Goal: Task Accomplishment & Management: Manage account settings

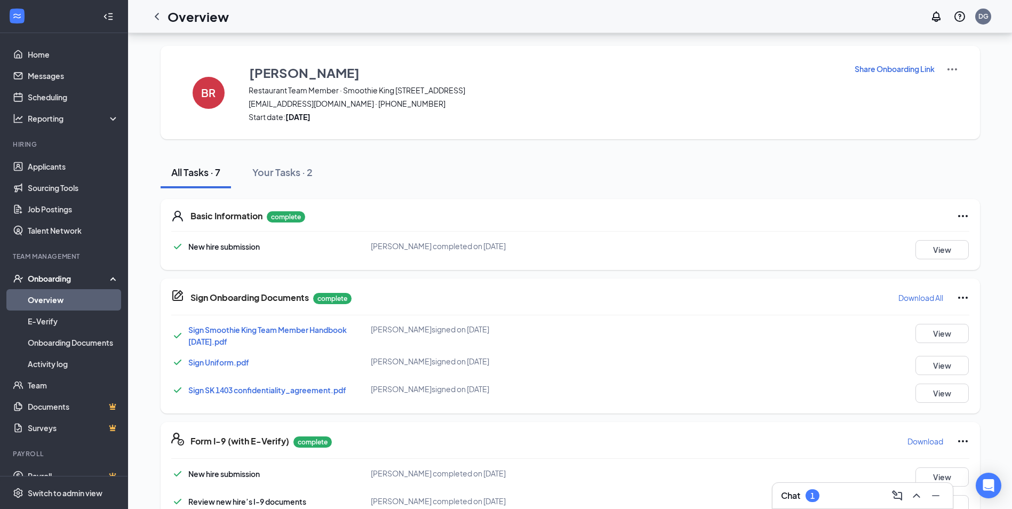
scroll to position [119, 0]
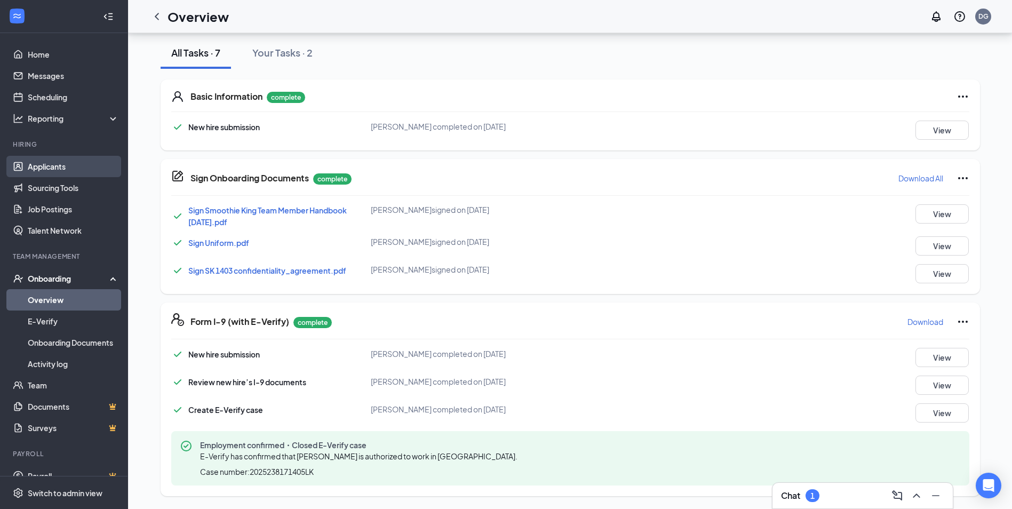
click at [47, 173] on link "Applicants" at bounding box center [73, 166] width 91 height 21
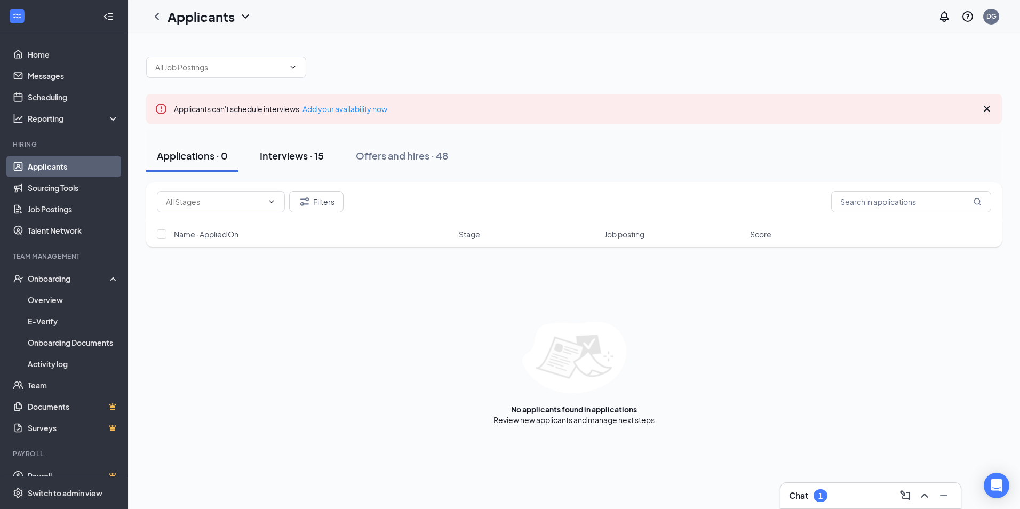
click at [316, 162] on button "Interviews · 15" at bounding box center [291, 156] width 85 height 32
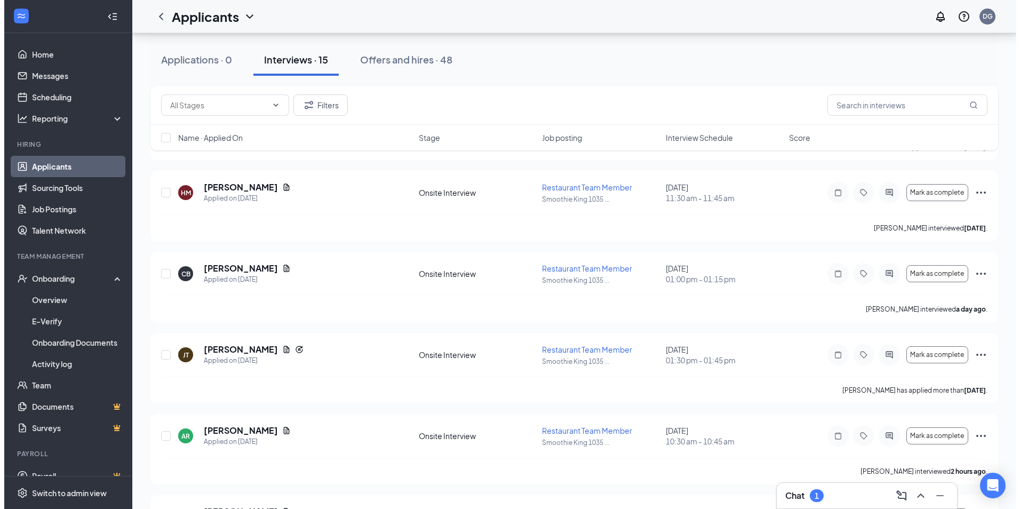
scroll to position [899, 0]
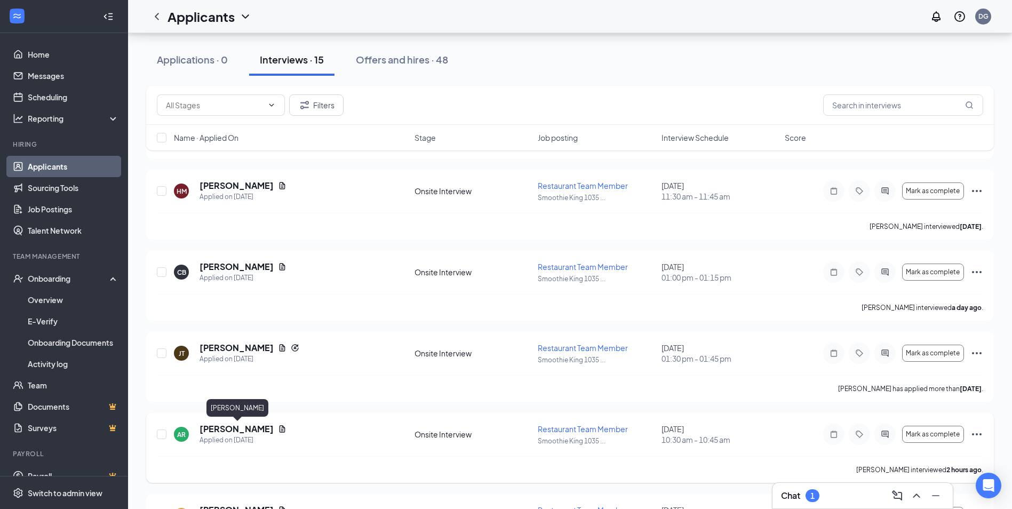
click at [240, 427] on h5 "[PERSON_NAME]" at bounding box center [236, 429] width 74 height 12
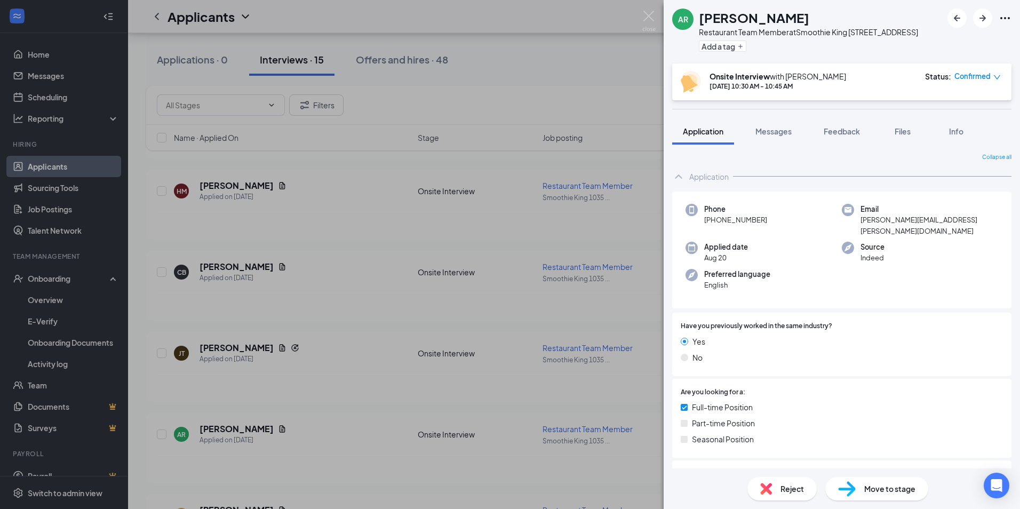
click at [795, 490] on span "Reject" at bounding box center [791, 489] width 23 height 12
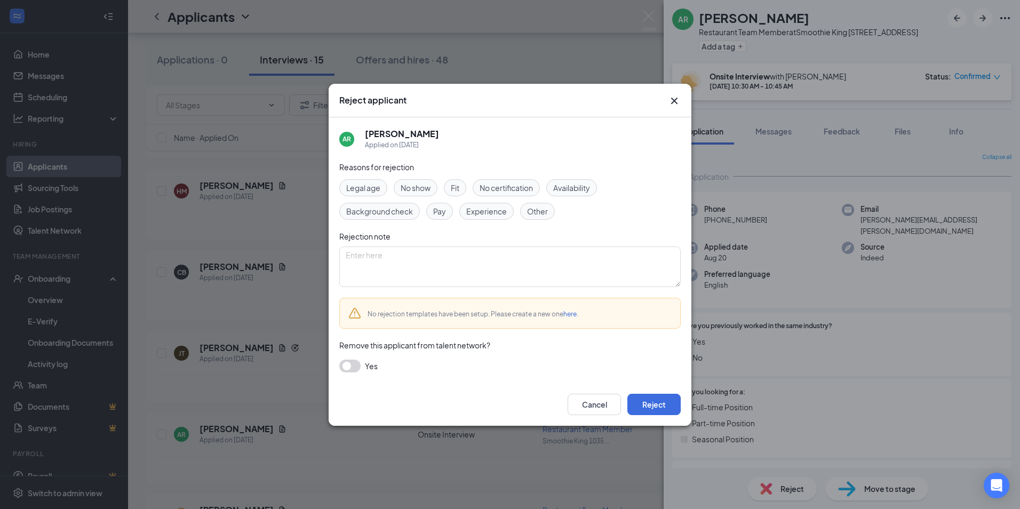
click at [428, 191] on span "No show" at bounding box center [415, 188] width 30 height 12
click at [654, 397] on button "Reject" at bounding box center [653, 404] width 53 height 21
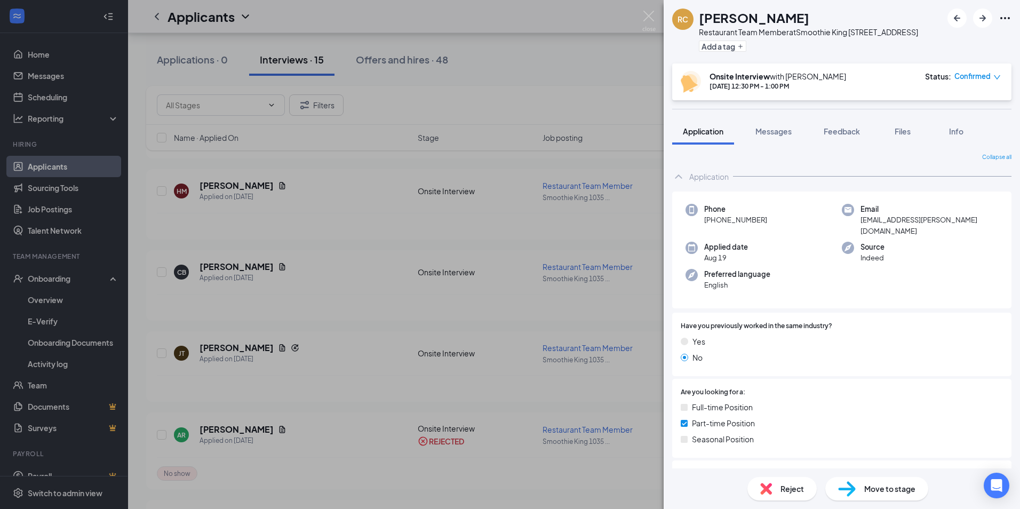
click at [773, 485] on div "Reject" at bounding box center [781, 488] width 69 height 23
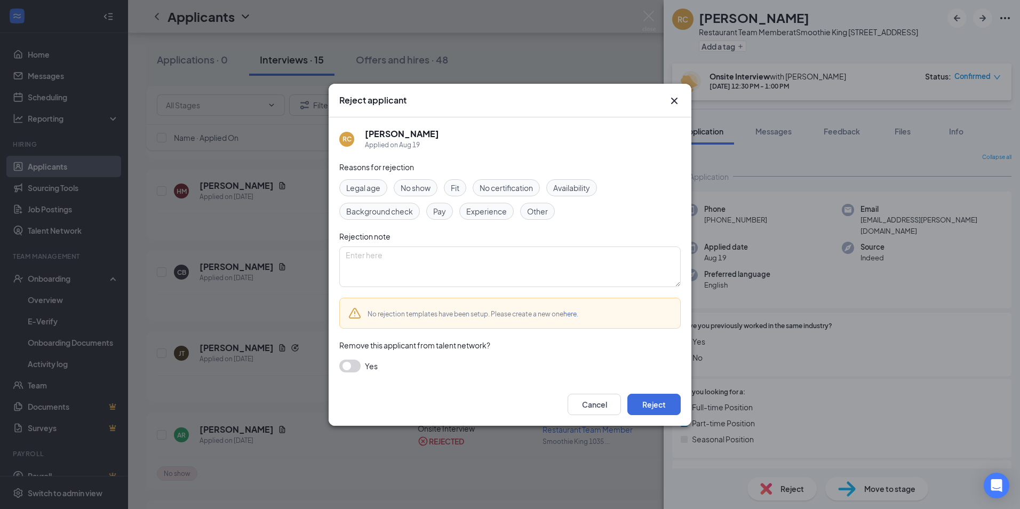
click at [406, 191] on span "No show" at bounding box center [415, 188] width 30 height 12
click at [660, 398] on button "Reject" at bounding box center [653, 404] width 53 height 21
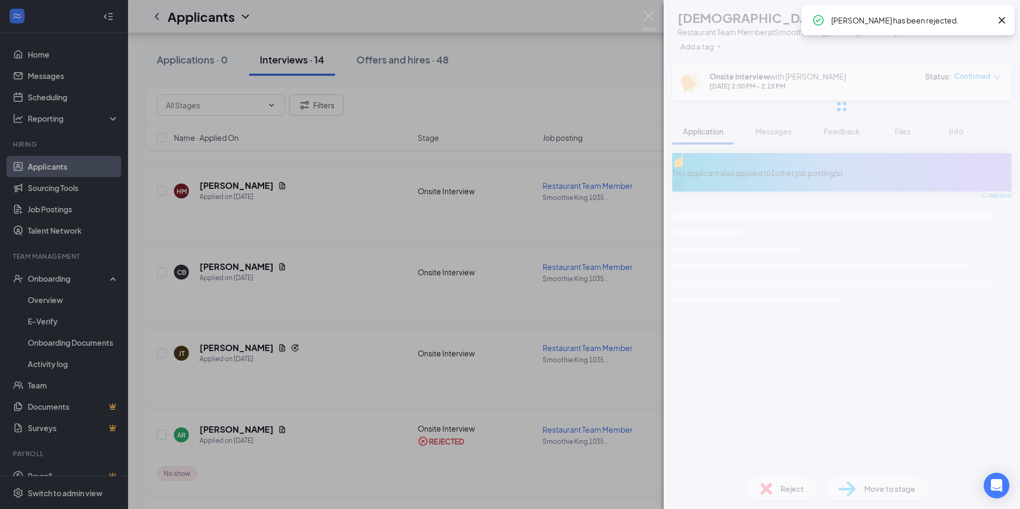
scroll to position [892, 0]
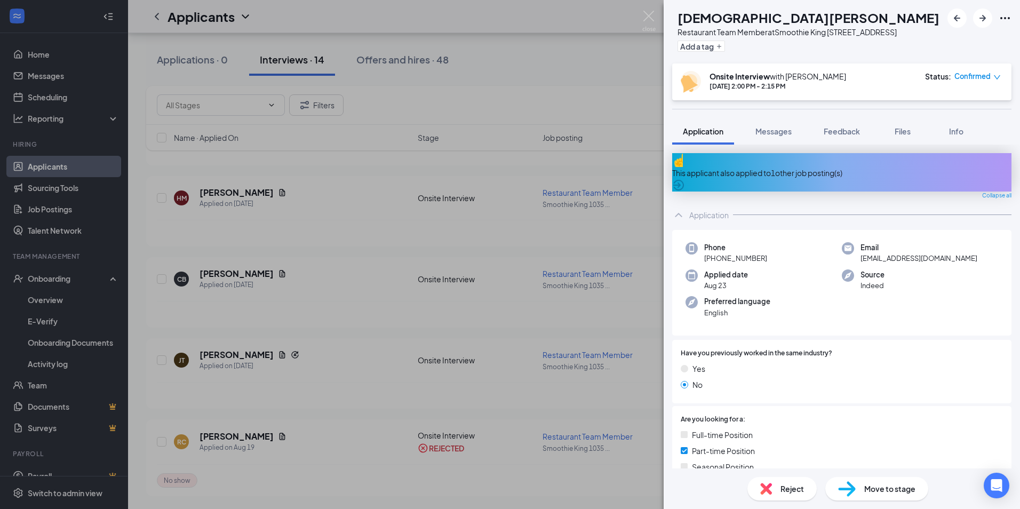
click at [275, 12] on div "CD [DEMOGRAPHIC_DATA][PERSON_NAME] Restaurant Team Member at Smoothie King [STR…" at bounding box center [510, 254] width 1020 height 509
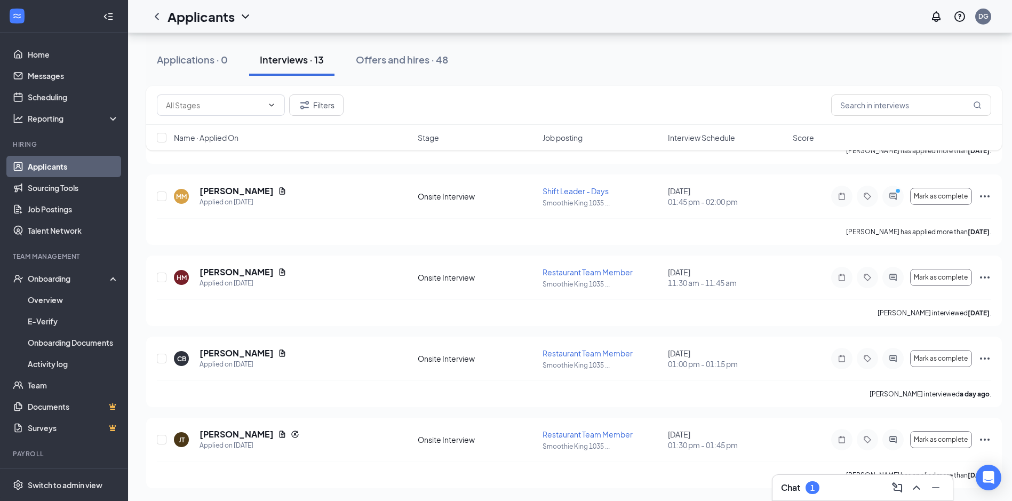
scroll to position [813, 0]
click at [33, 65] on link "Messages" at bounding box center [73, 75] width 91 height 21
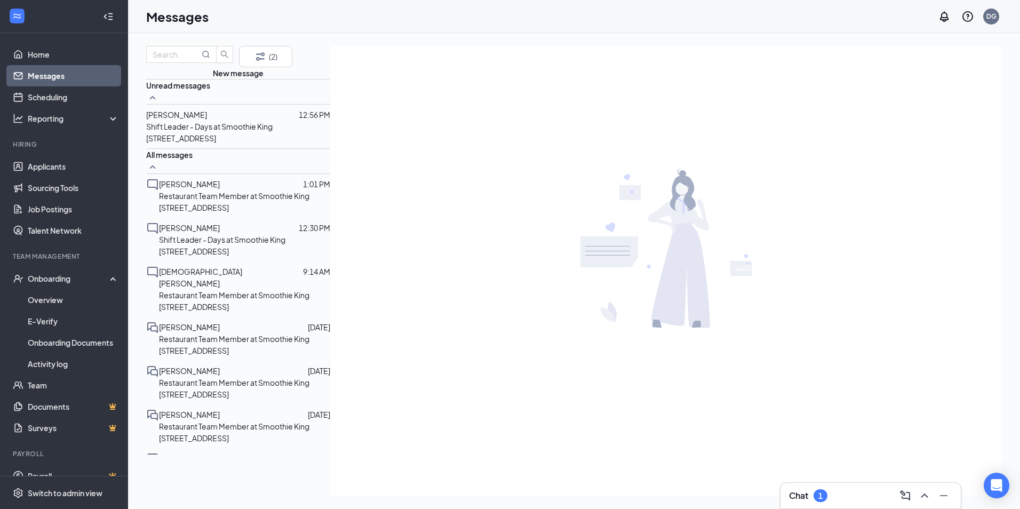
click at [207, 121] on div "[PERSON_NAME]" at bounding box center [176, 115] width 61 height 12
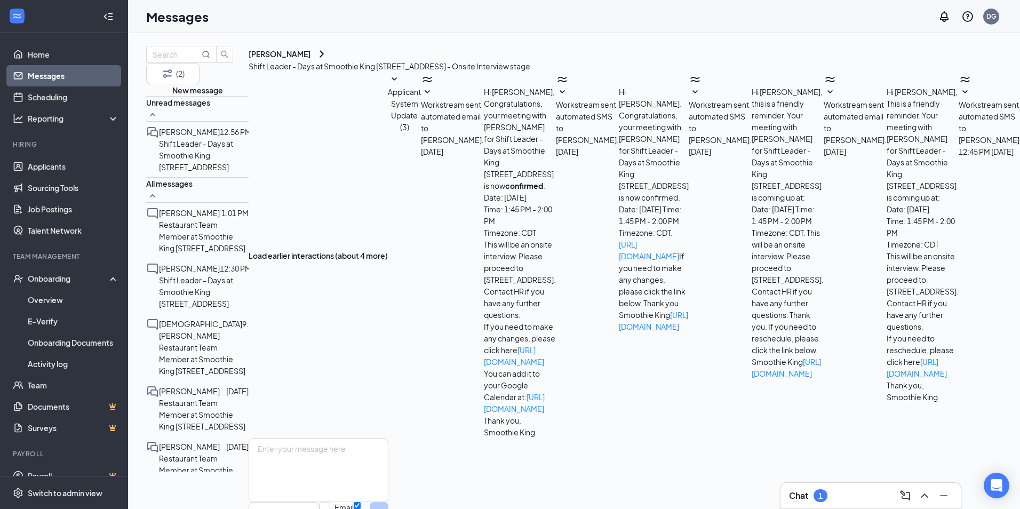
scroll to position [76, 0]
click at [341, 438] on textarea at bounding box center [318, 470] width 140 height 64
type textarea "THANK YOU"
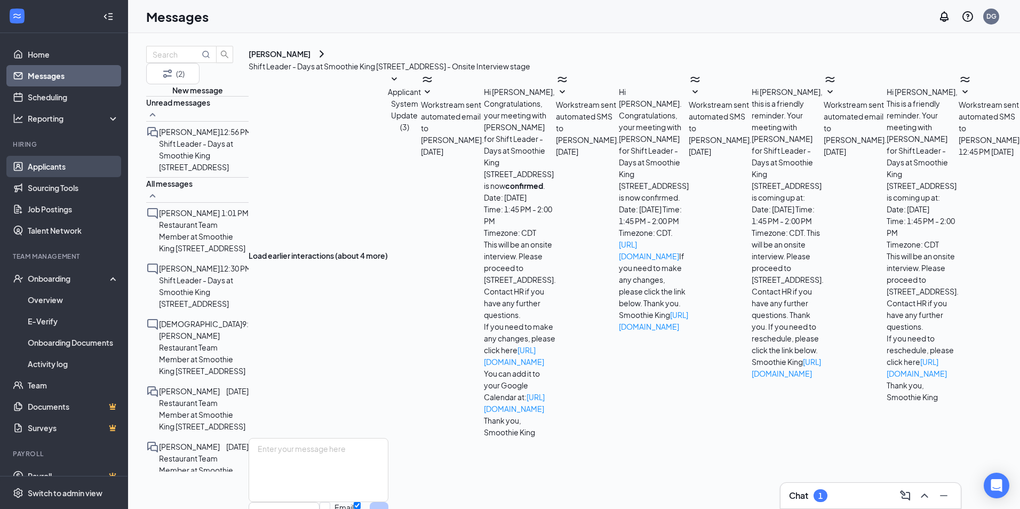
click at [61, 165] on link "Applicants" at bounding box center [73, 166] width 91 height 21
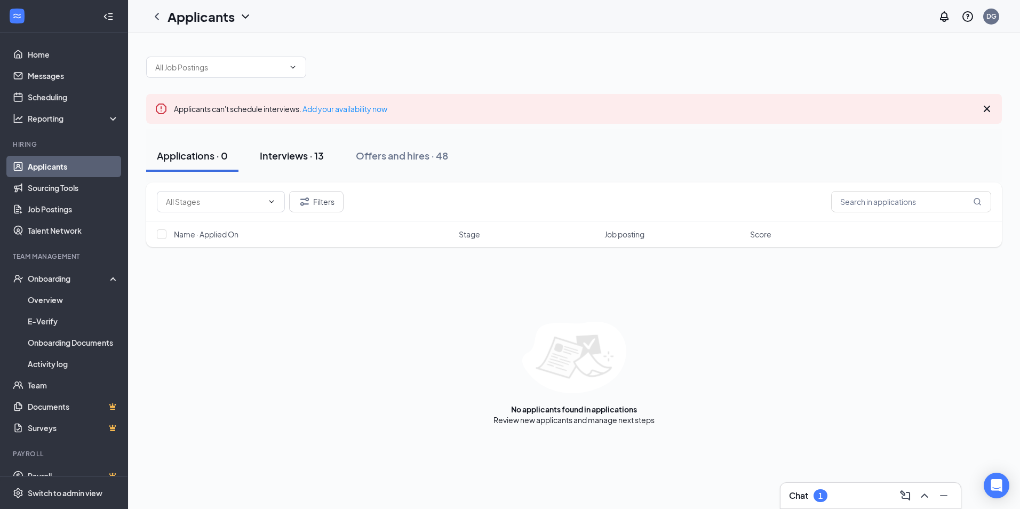
click at [288, 153] on div "Interviews · 13" at bounding box center [292, 155] width 64 height 13
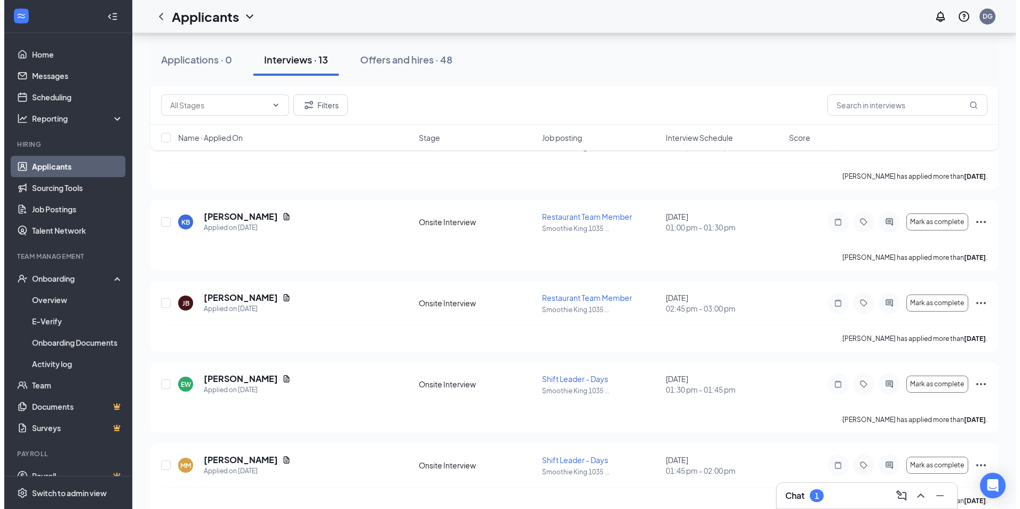
scroll to position [566, 0]
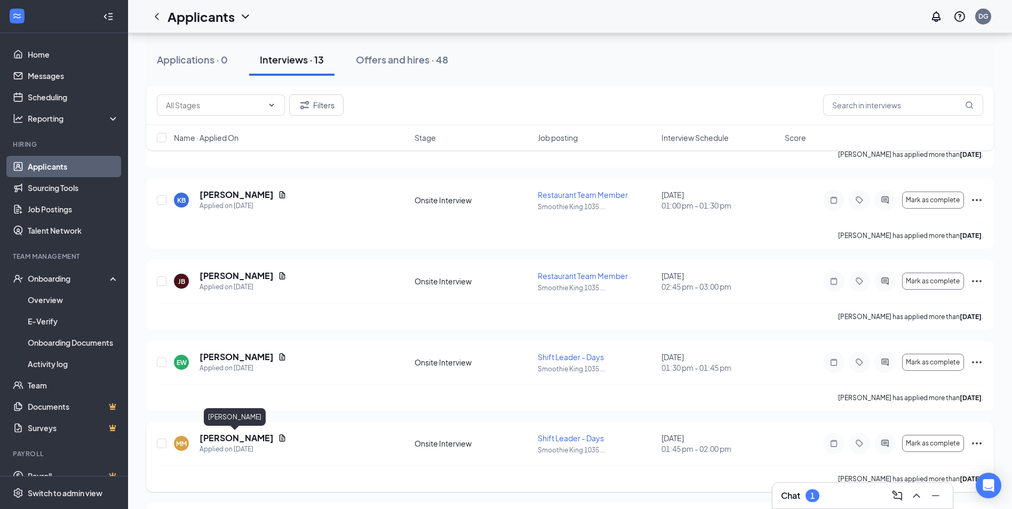
click at [235, 442] on h5 "[PERSON_NAME]" at bounding box center [236, 438] width 74 height 12
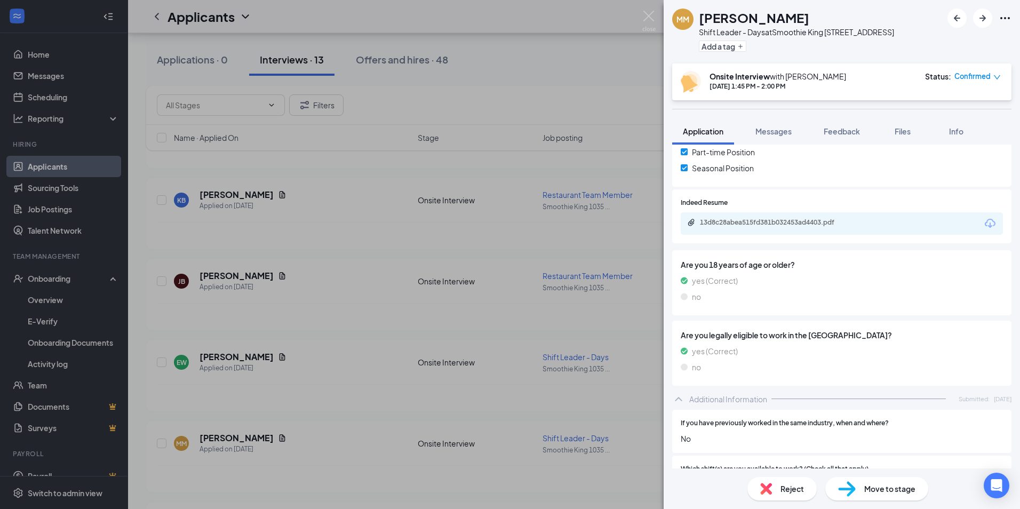
scroll to position [269, 0]
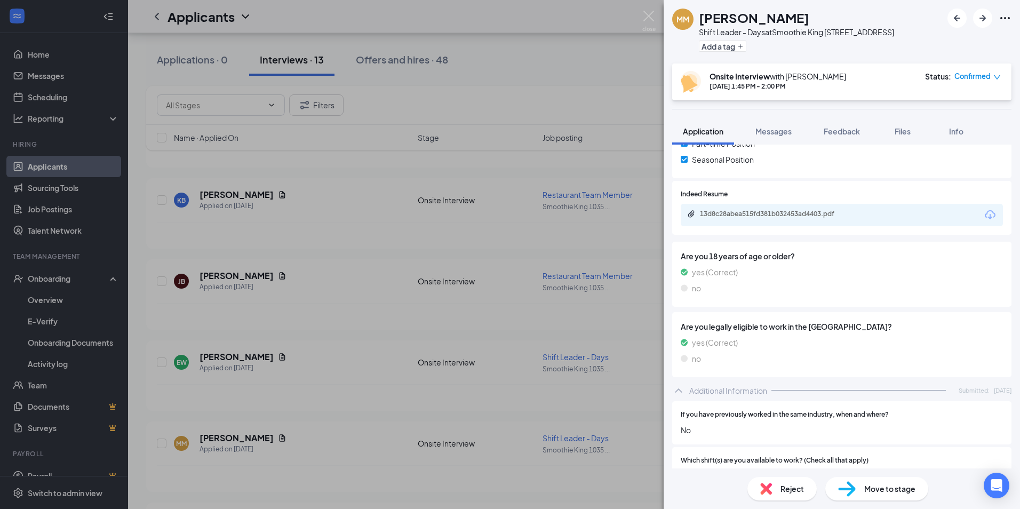
click at [784, 495] on div "Reject" at bounding box center [781, 488] width 69 height 23
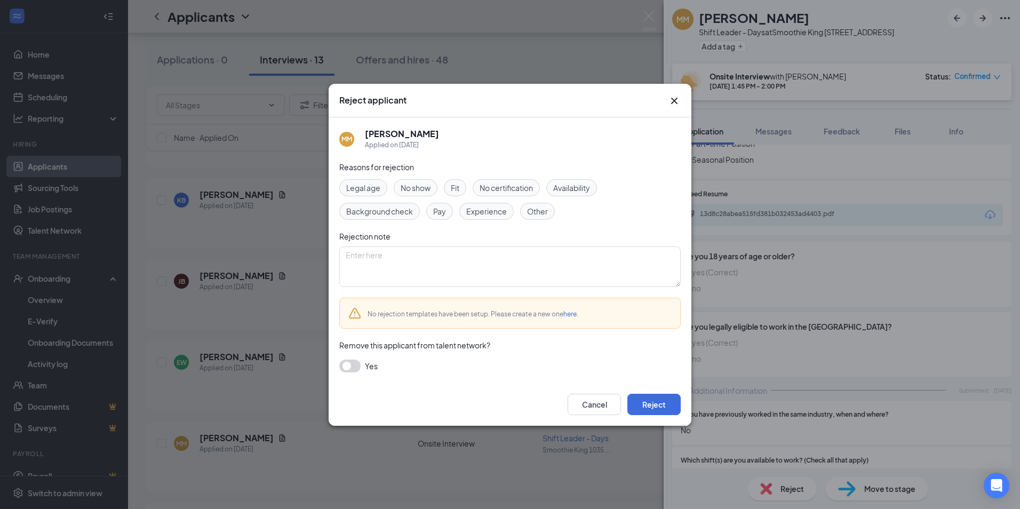
click at [405, 187] on span "No show" at bounding box center [415, 188] width 30 height 12
click at [392, 264] on textarea at bounding box center [509, 266] width 341 height 41
type textarea "EMAILED TOSAY "NOT COMING""
click at [652, 406] on button "Reject" at bounding box center [653, 404] width 53 height 21
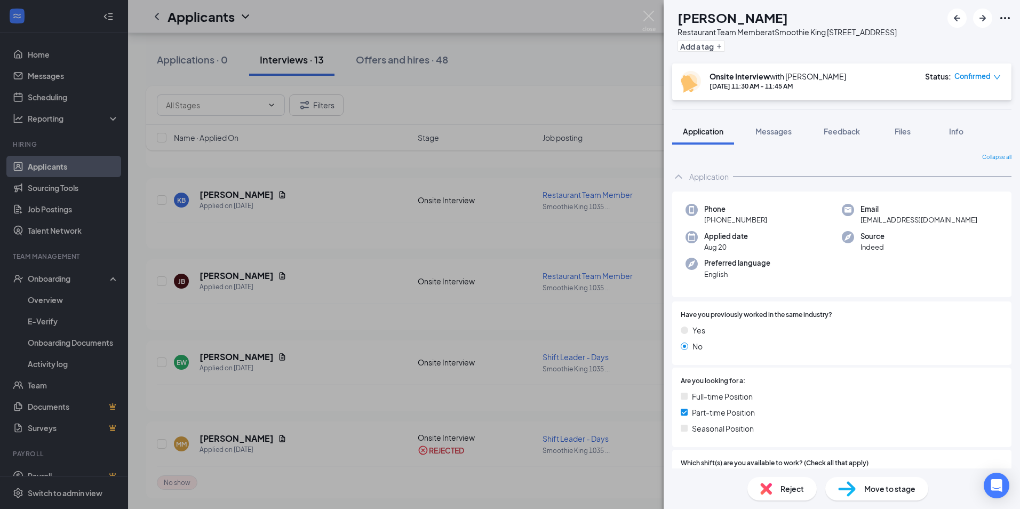
click at [293, 349] on div "[PERSON_NAME] Restaurant Team Member at Smoothie King [STREET_ADDRESS] Add a ta…" at bounding box center [510, 254] width 1020 height 509
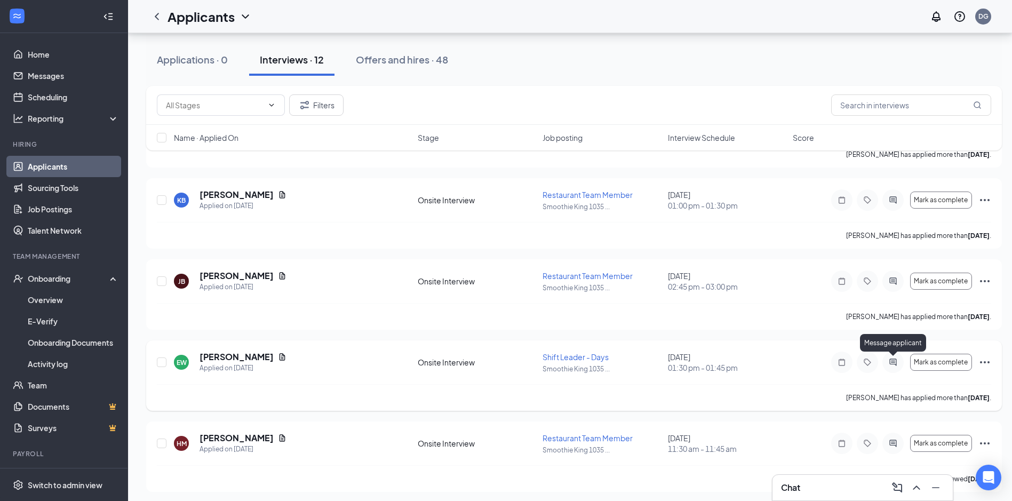
click at [892, 364] on icon "ActiveChat" at bounding box center [892, 361] width 7 height 7
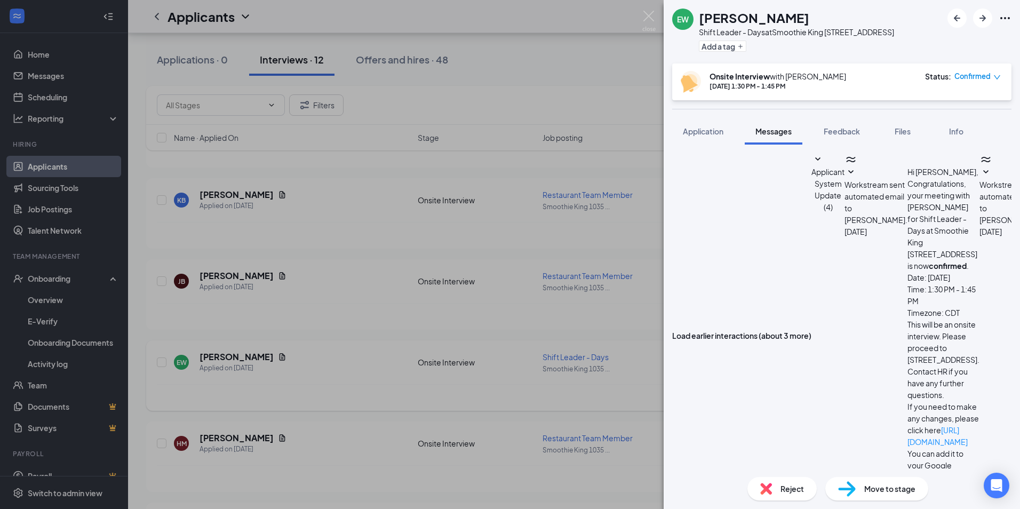
scroll to position [160, 0]
click at [201, 355] on div "EW [PERSON_NAME] Shift Leader - Days at Smoothie King [STREET_ADDRESS] Add a ta…" at bounding box center [510, 254] width 1020 height 509
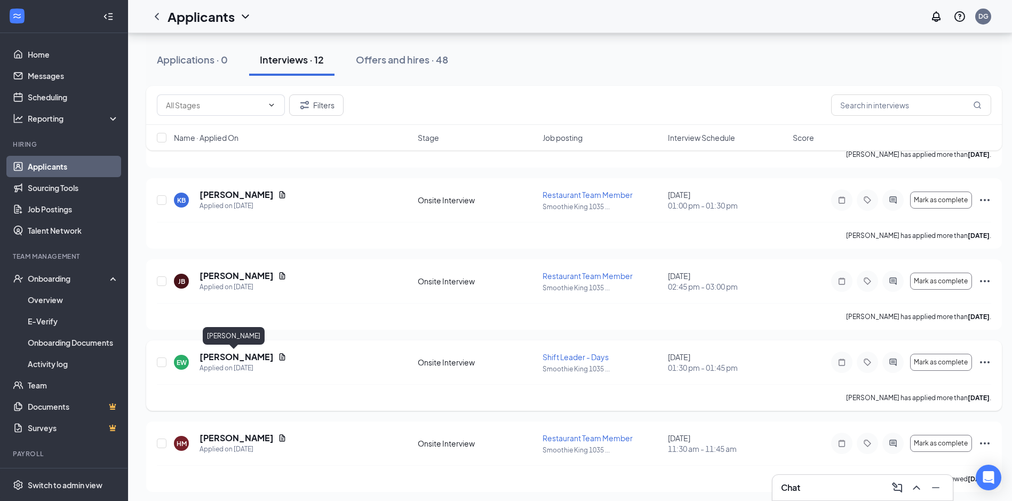
click at [230, 359] on h5 "[PERSON_NAME]" at bounding box center [236, 357] width 74 height 12
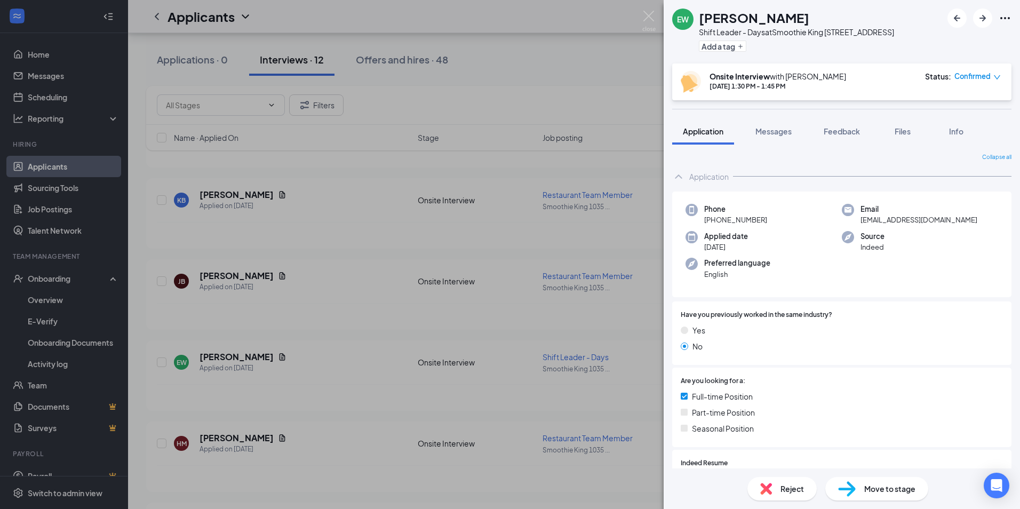
click at [423, 165] on div "EW [PERSON_NAME] Shift Leader - Days at Smoothie King [STREET_ADDRESS] Add a ta…" at bounding box center [510, 254] width 1020 height 509
click at [456, 82] on div "EW [PERSON_NAME] Shift Leader - Days at Smoothie King [STREET_ADDRESS] Add a ta…" at bounding box center [510, 254] width 1020 height 509
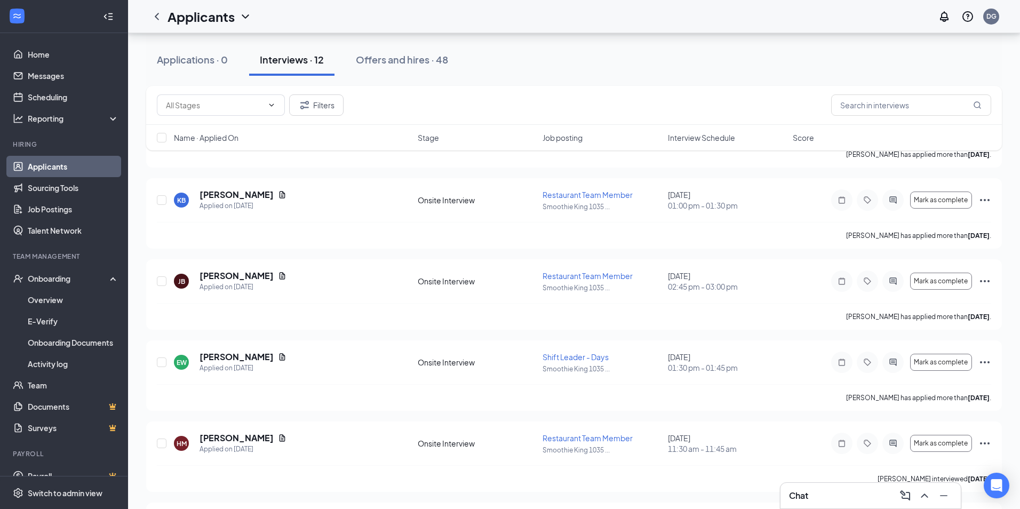
click at [456, 82] on div "Applications · 0 Interviews · 12 Offers and hires · 48" at bounding box center [573, 59] width 855 height 53
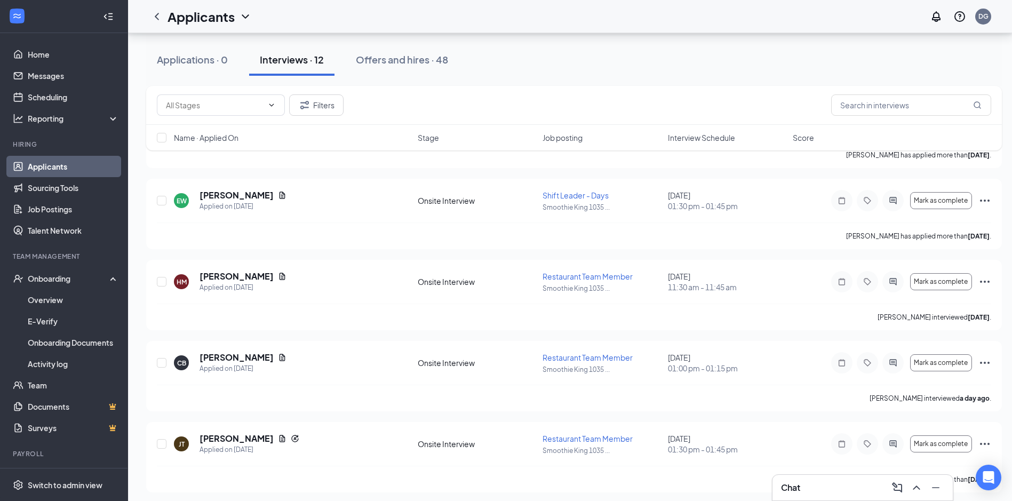
scroll to position [732, 0]
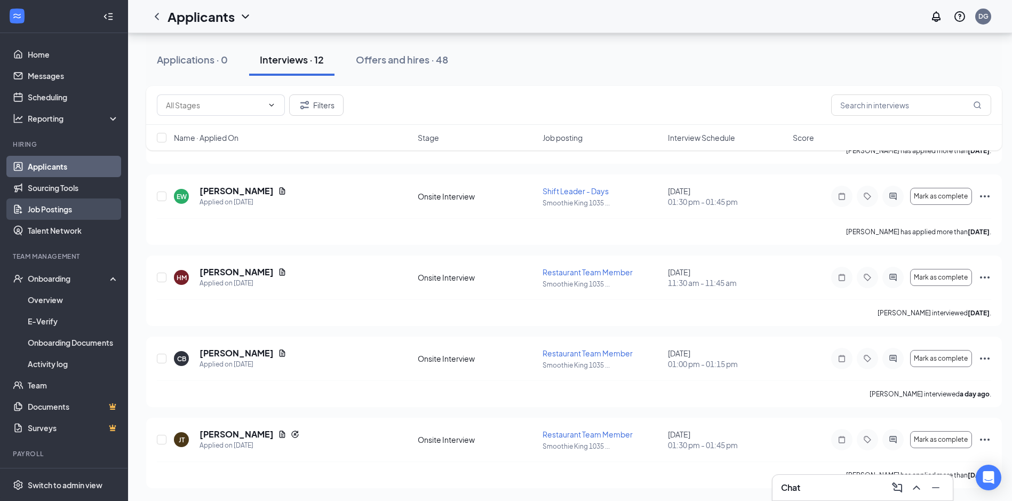
click at [60, 198] on link "Job Postings" at bounding box center [73, 208] width 91 height 21
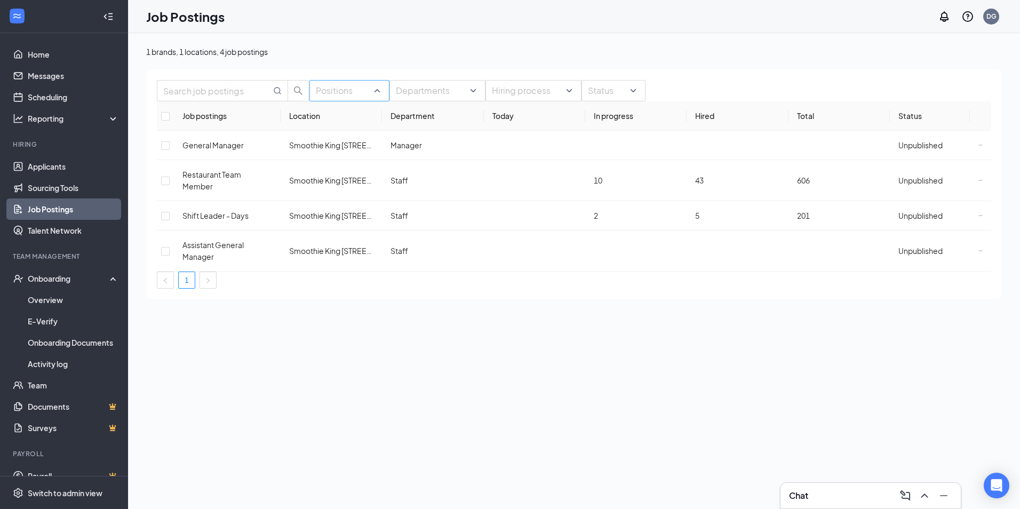
click at [357, 99] on div at bounding box center [344, 90] width 64 height 17
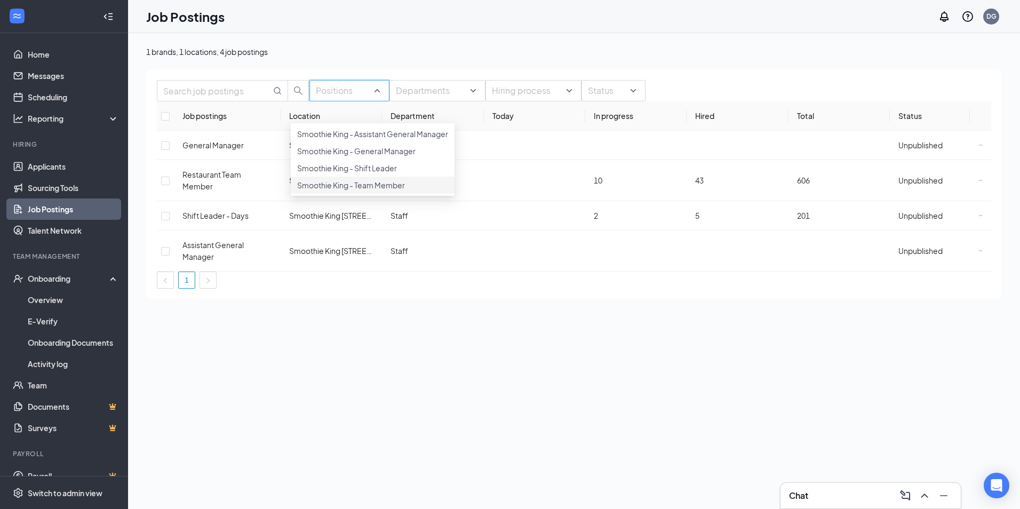
click at [298, 194] on div "Smoothie King - Team Member" at bounding box center [373, 185] width 164 height 17
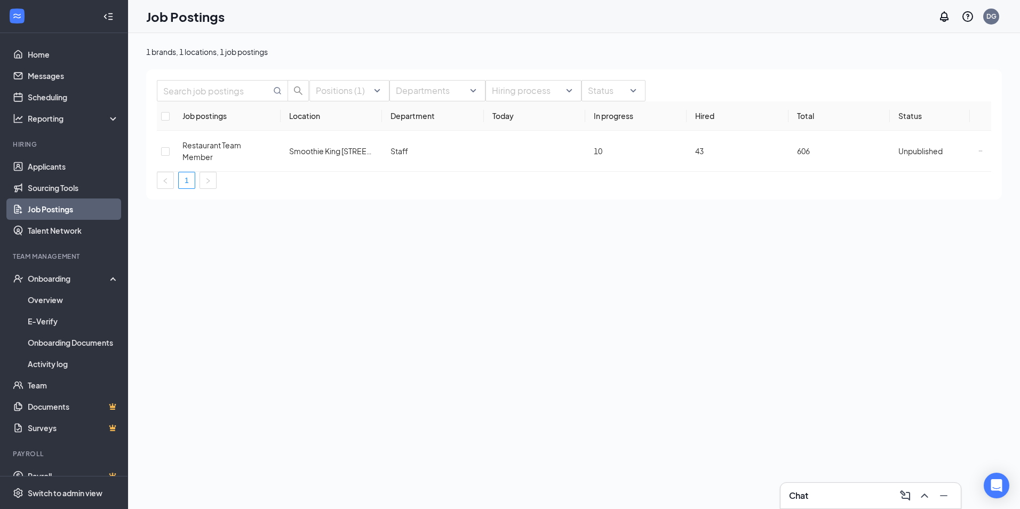
click at [753, 250] on div "1 brands, 1 locations, 1 job postings Positions (1) Departments Hiring process …" at bounding box center [574, 271] width 892 height 476
click at [904, 157] on div "Unpublished" at bounding box center [920, 151] width 44 height 12
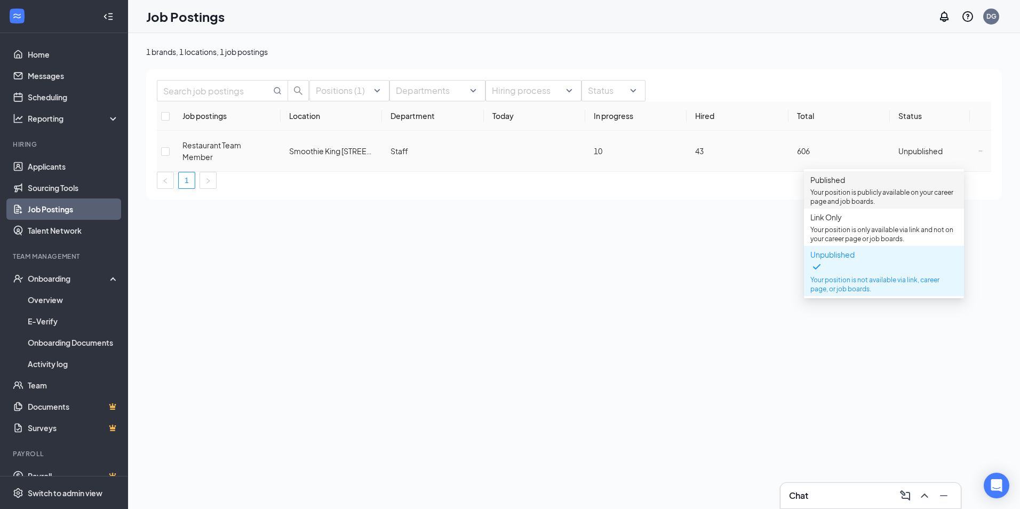
click at [850, 204] on p "Your position is publicly available on your career page and job boards." at bounding box center [883, 197] width 147 height 18
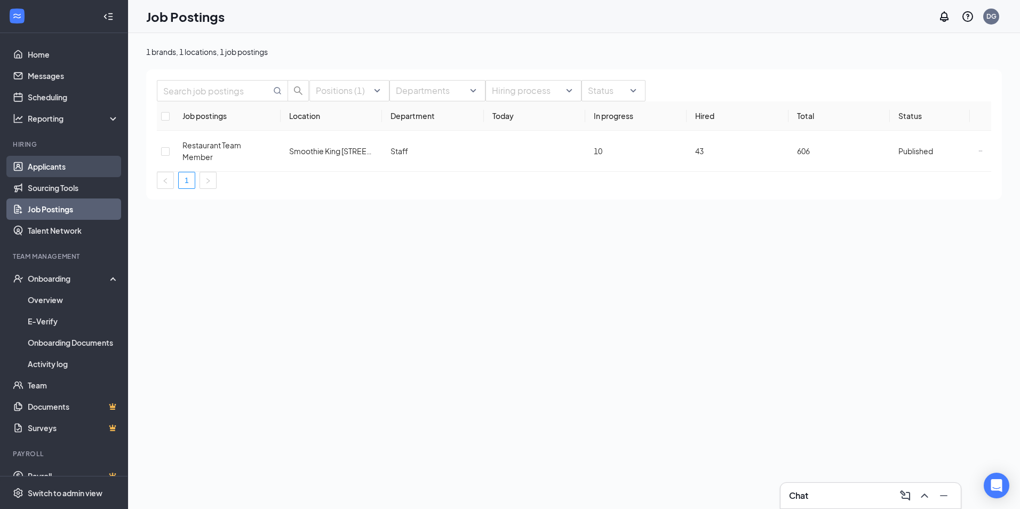
click at [53, 167] on link "Applicants" at bounding box center [73, 166] width 91 height 21
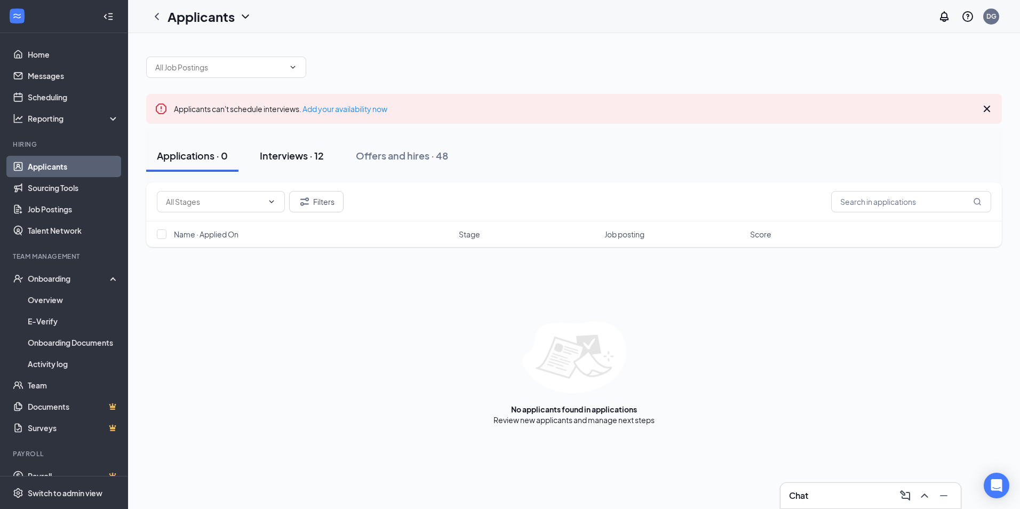
click at [295, 156] on div "Interviews · 12" at bounding box center [292, 155] width 64 height 13
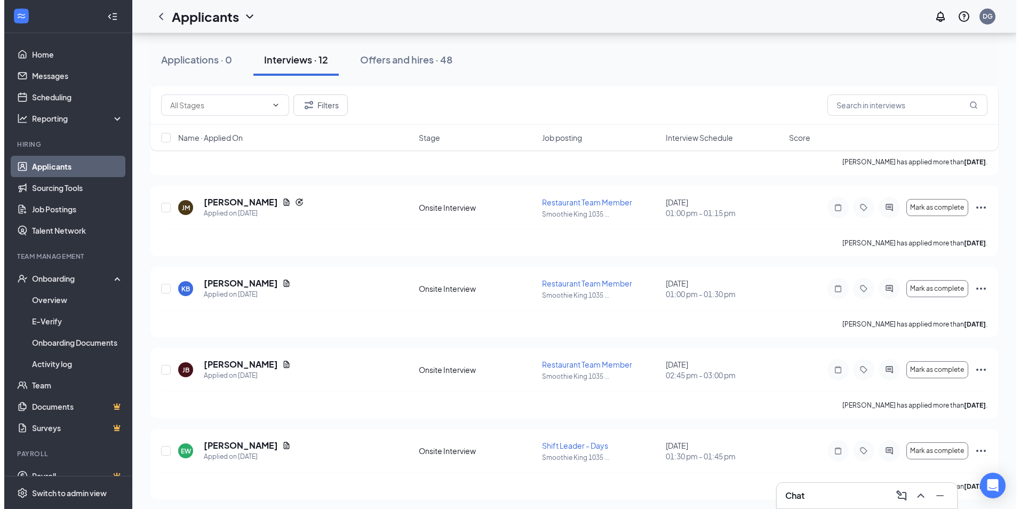
scroll to position [476, 0]
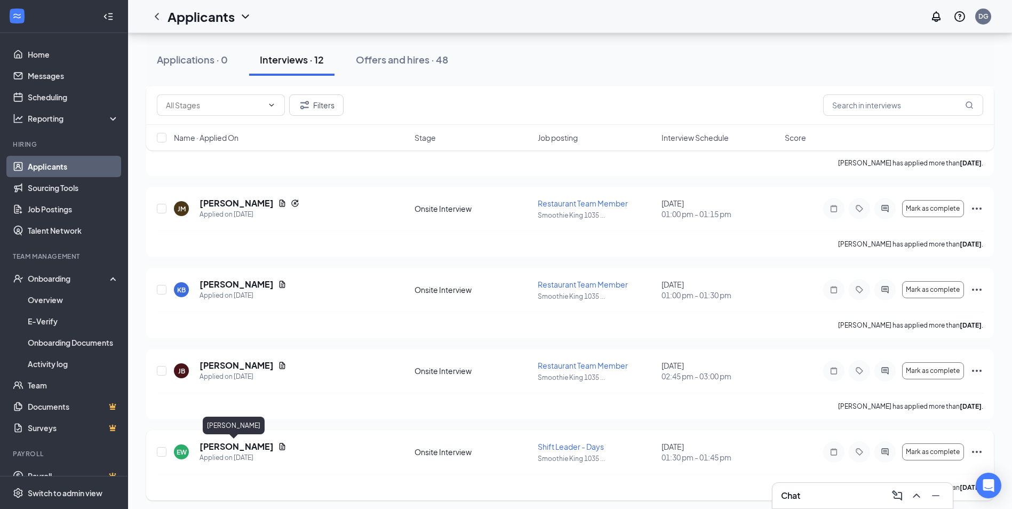
click at [214, 451] on h5 "[PERSON_NAME]" at bounding box center [236, 446] width 74 height 12
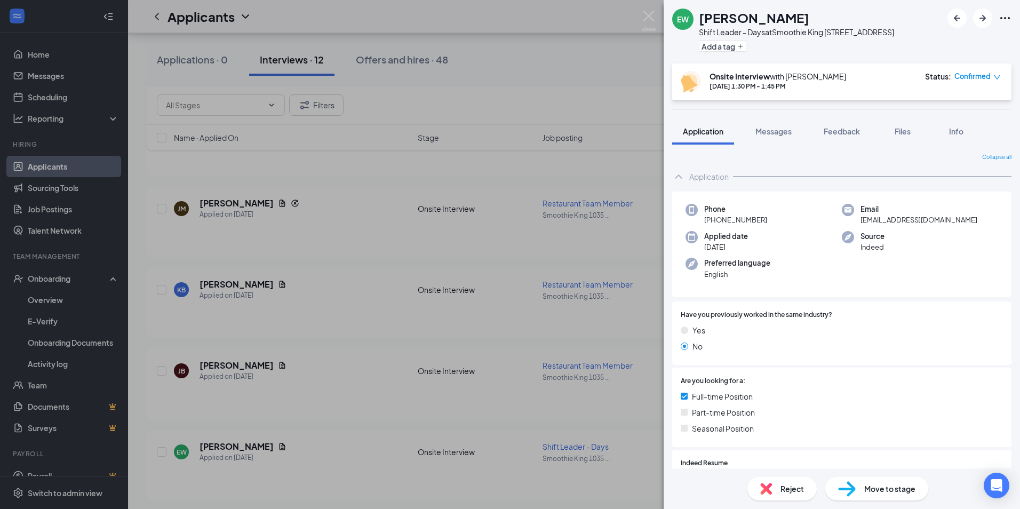
click at [793, 488] on span "Reject" at bounding box center [791, 489] width 23 height 12
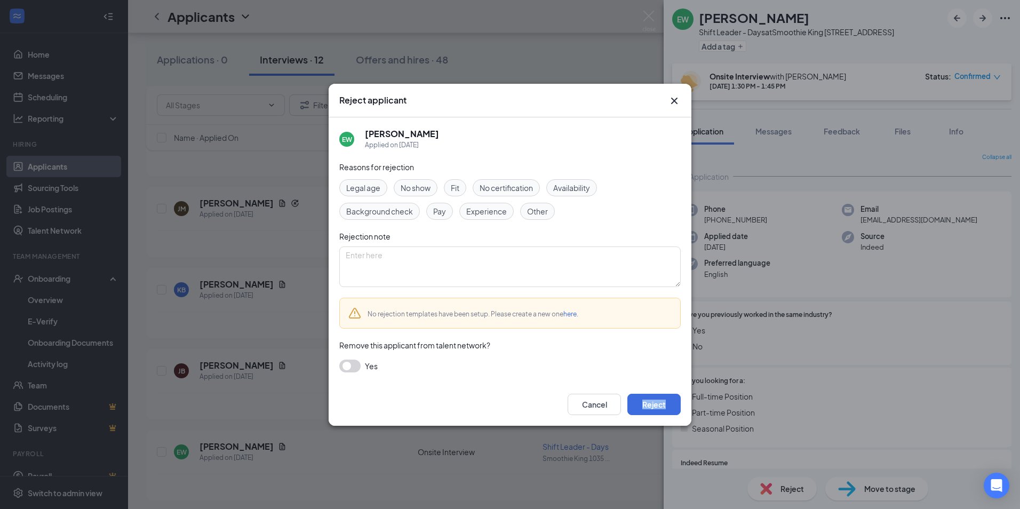
drag, startPoint x: 793, startPoint y: 488, endPoint x: 599, endPoint y: 367, distance: 228.3
click at [599, 367] on div "Reject applicant EW [PERSON_NAME] Applied on [DATE] Reasons for rejection Legal…" at bounding box center [510, 254] width 1020 height 509
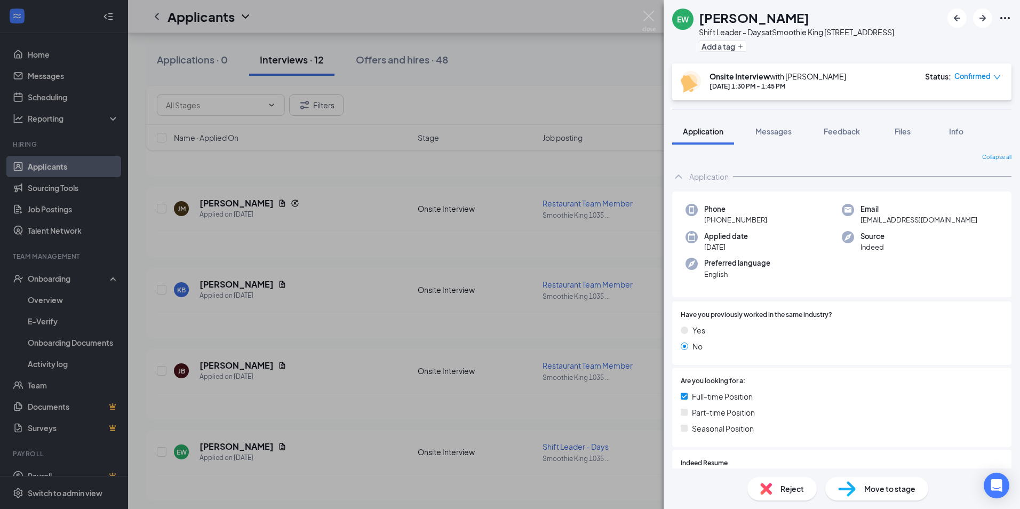
click at [794, 488] on span "Reject" at bounding box center [791, 489] width 23 height 12
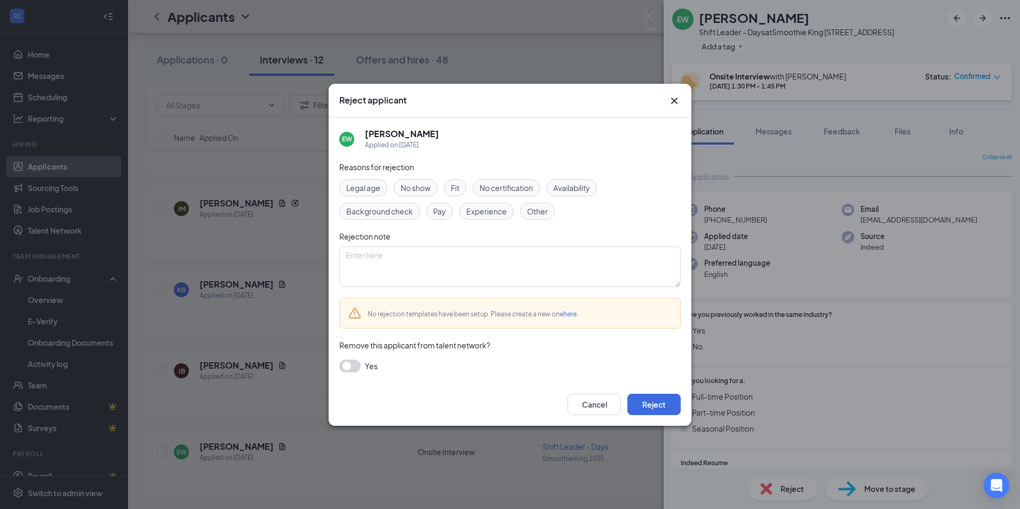
click at [420, 187] on span "No show" at bounding box center [415, 188] width 30 height 12
click at [653, 400] on button "Reject" at bounding box center [653, 404] width 53 height 21
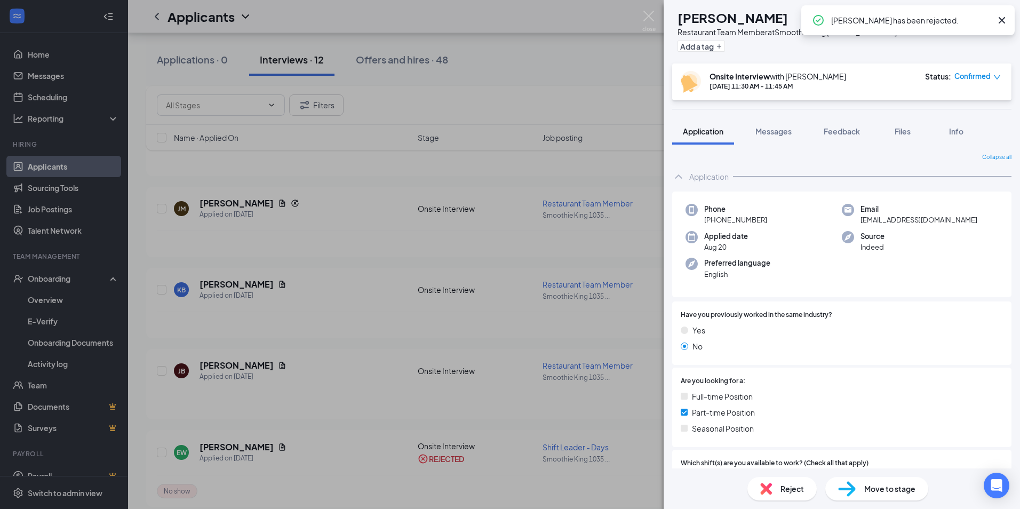
click at [549, 50] on div "[PERSON_NAME] Restaurant Team Member at Smoothie King [STREET_ADDRESS] Add a ta…" at bounding box center [510, 254] width 1020 height 509
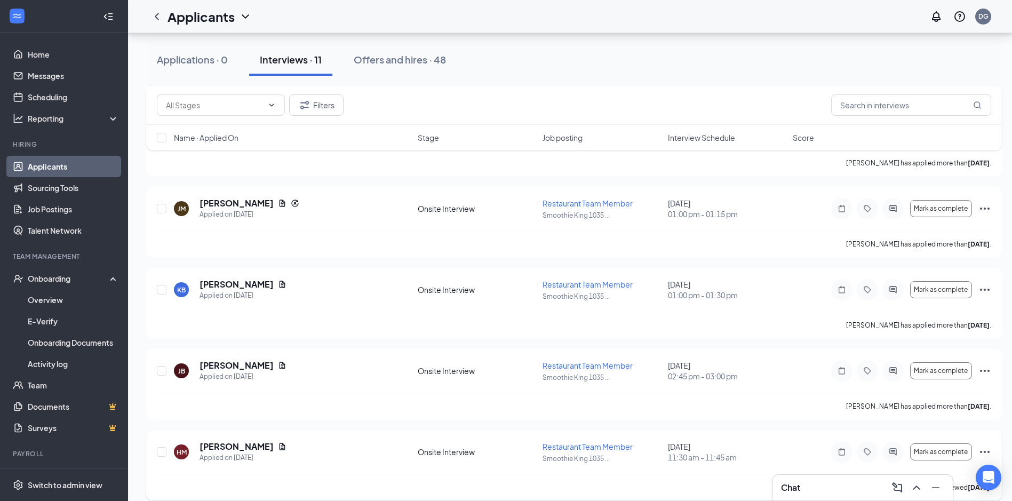
click at [386, 442] on div "[PERSON_NAME] Applied on [DATE]" at bounding box center [292, 451] width 237 height 22
click at [230, 444] on h5 "[PERSON_NAME]" at bounding box center [236, 446] width 74 height 12
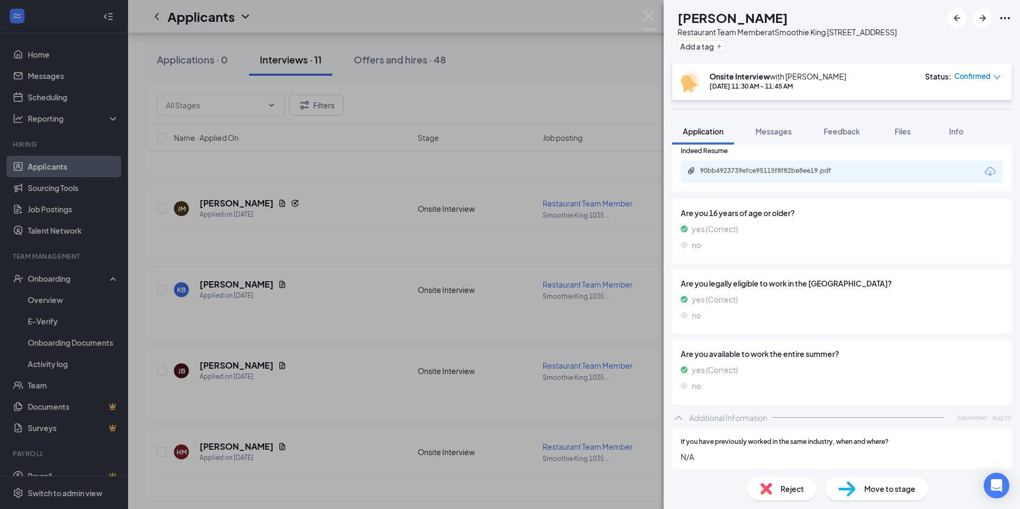
scroll to position [444, 0]
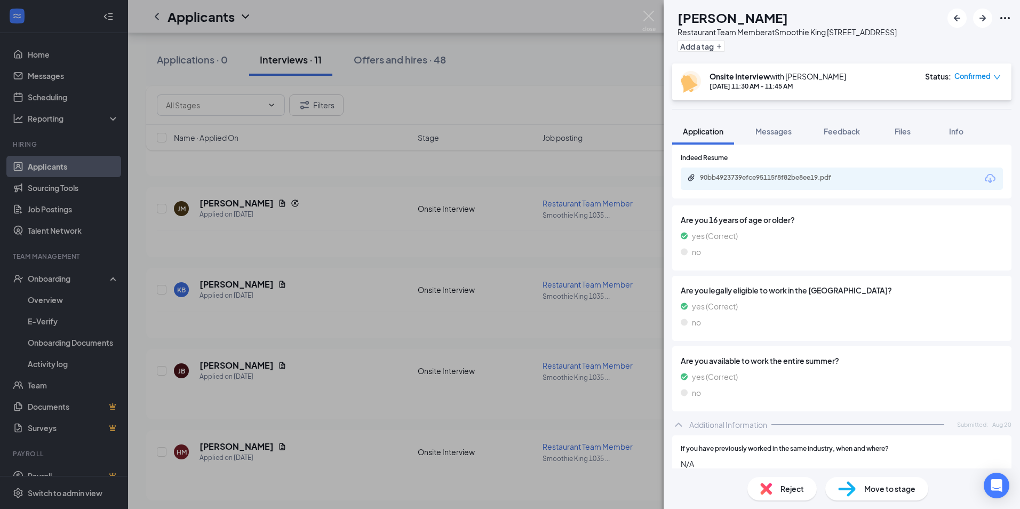
click at [282, 467] on div "[PERSON_NAME] Restaurant Team Member at Smoothie King [STREET_ADDRESS] Add a ta…" at bounding box center [510, 254] width 1020 height 509
